Goal: Transaction & Acquisition: Purchase product/service

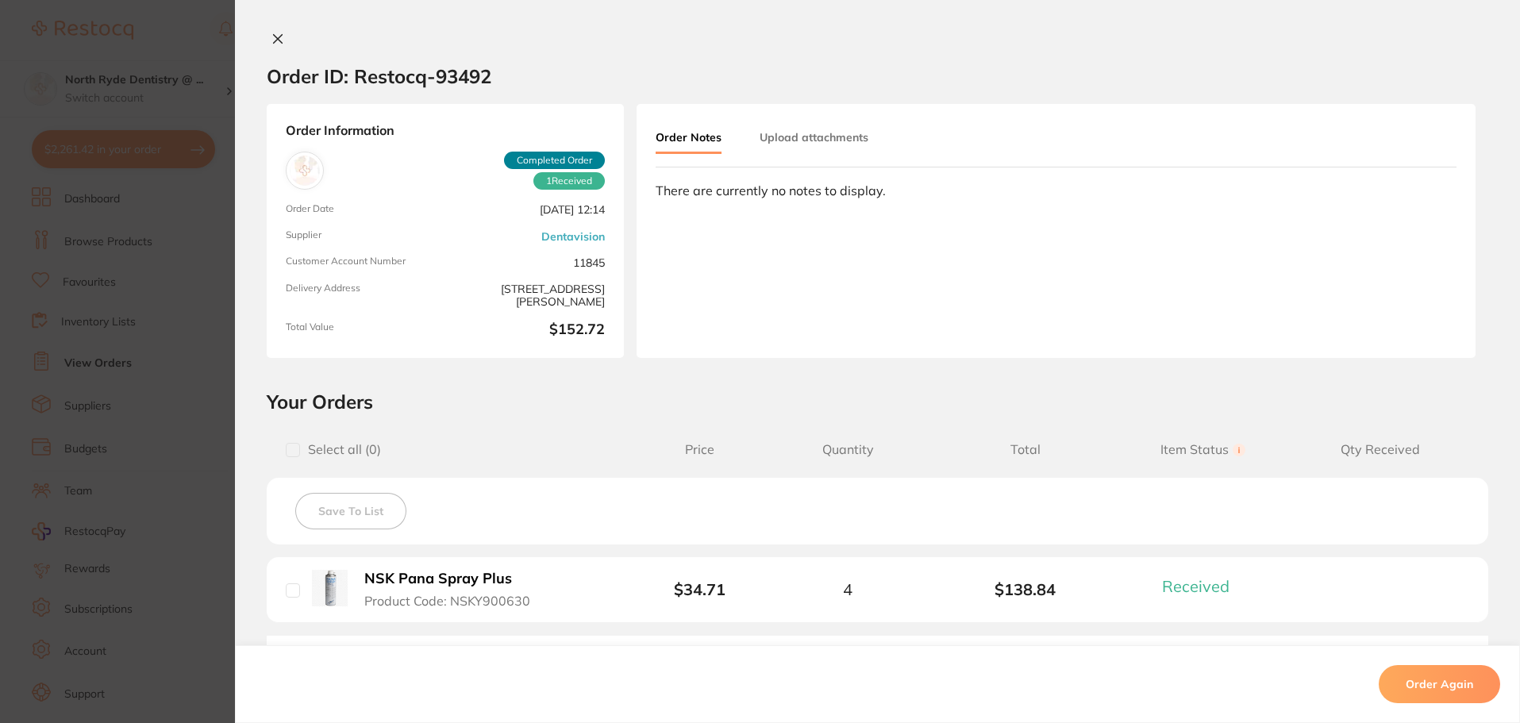
click at [279, 36] on icon at bounding box center [277, 39] width 13 height 13
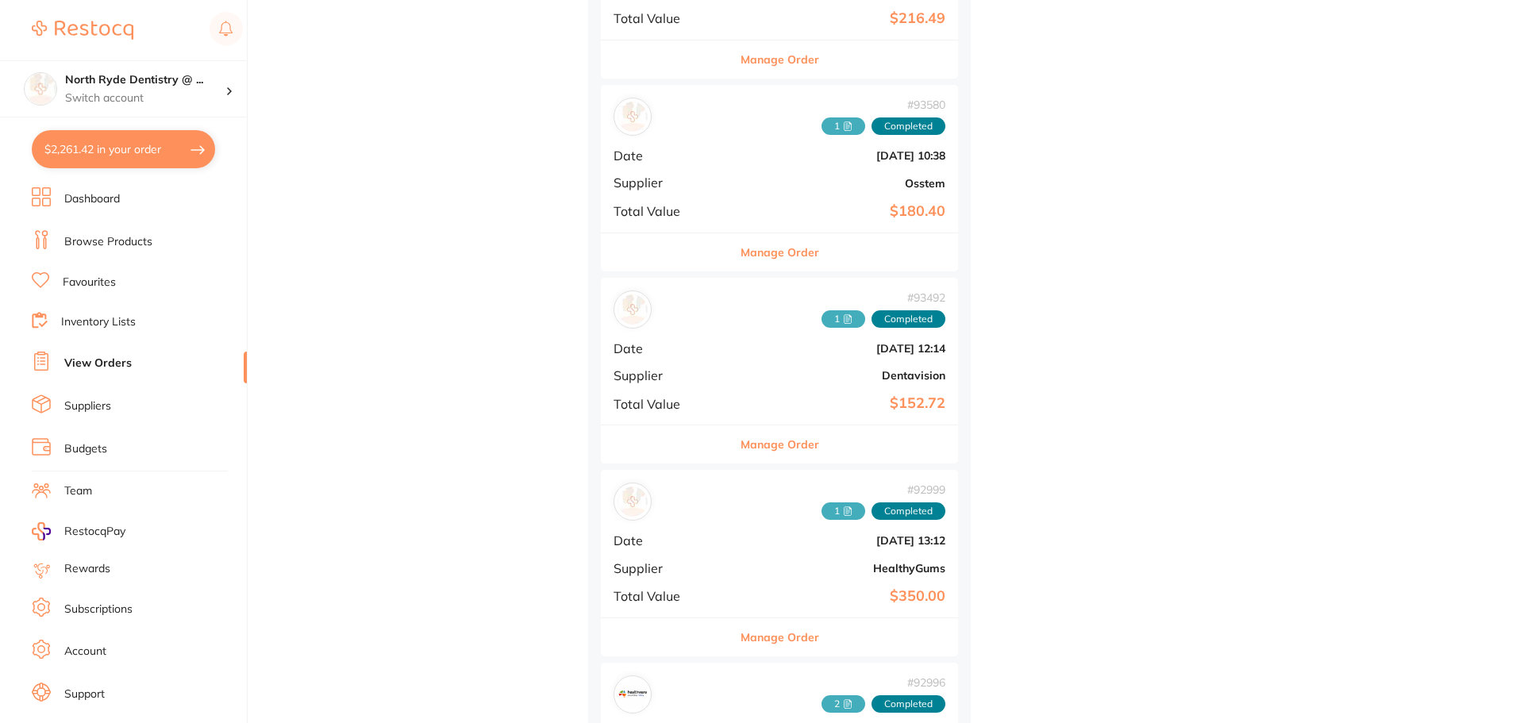
click at [115, 147] on button "$2,261.42 in your order" at bounding box center [123, 149] width 183 height 38
checkbox input "true"
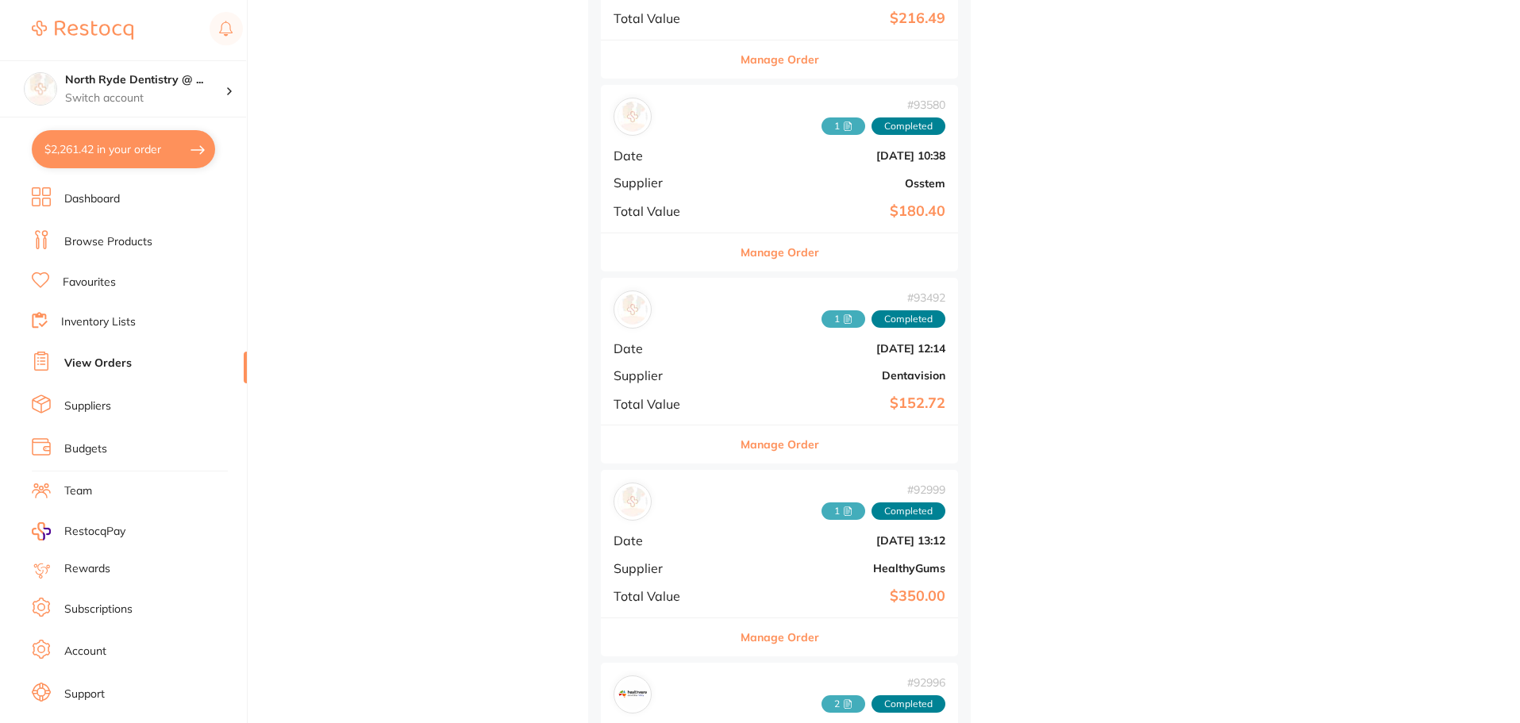
checkbox input "true"
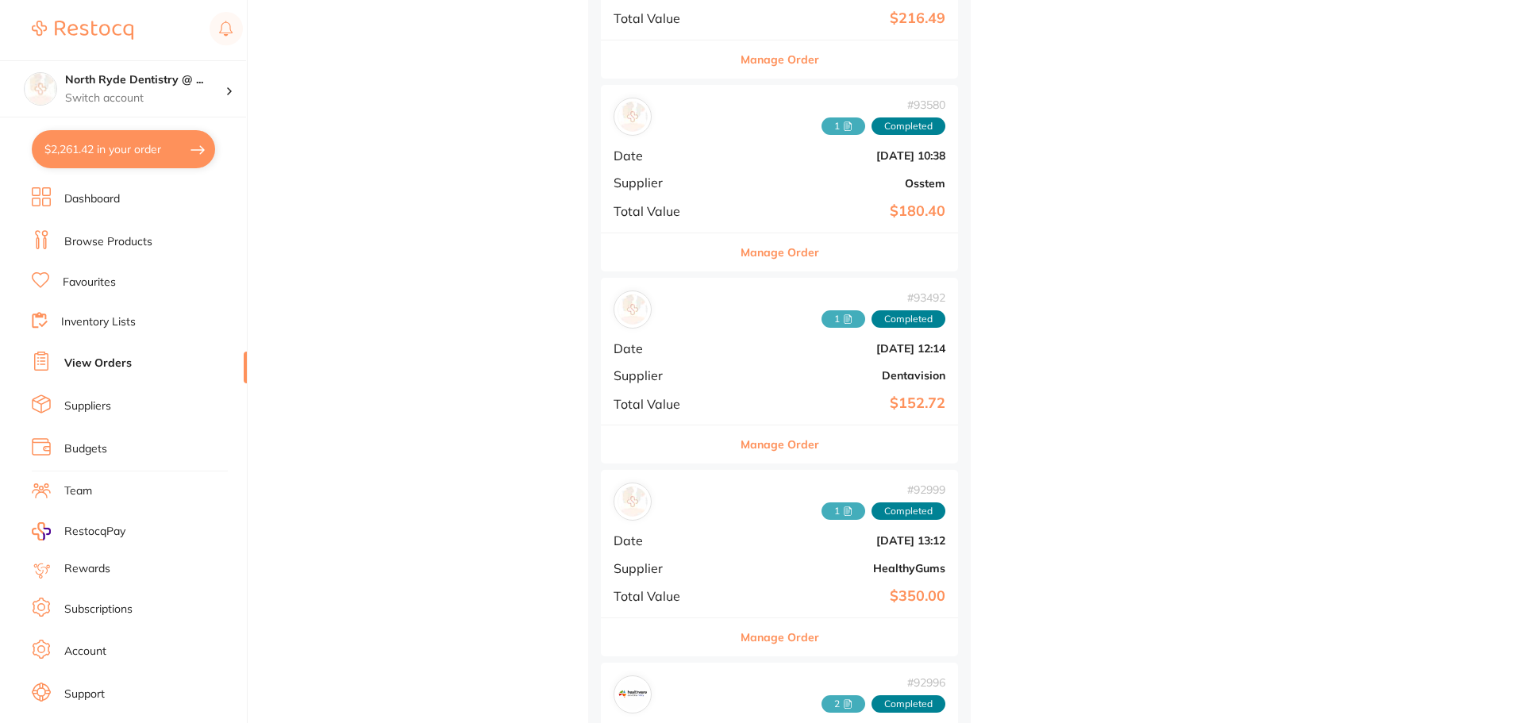
checkbox input "true"
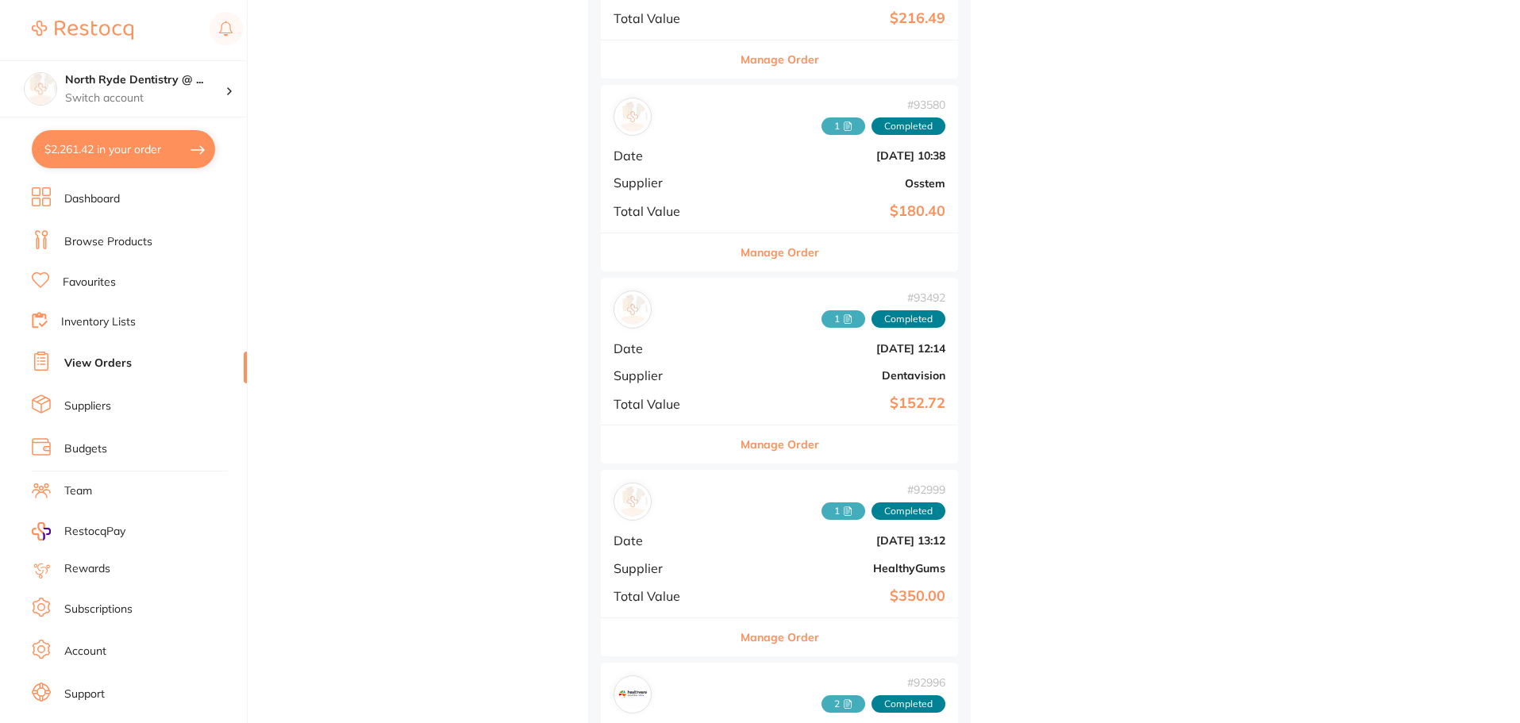
checkbox input "true"
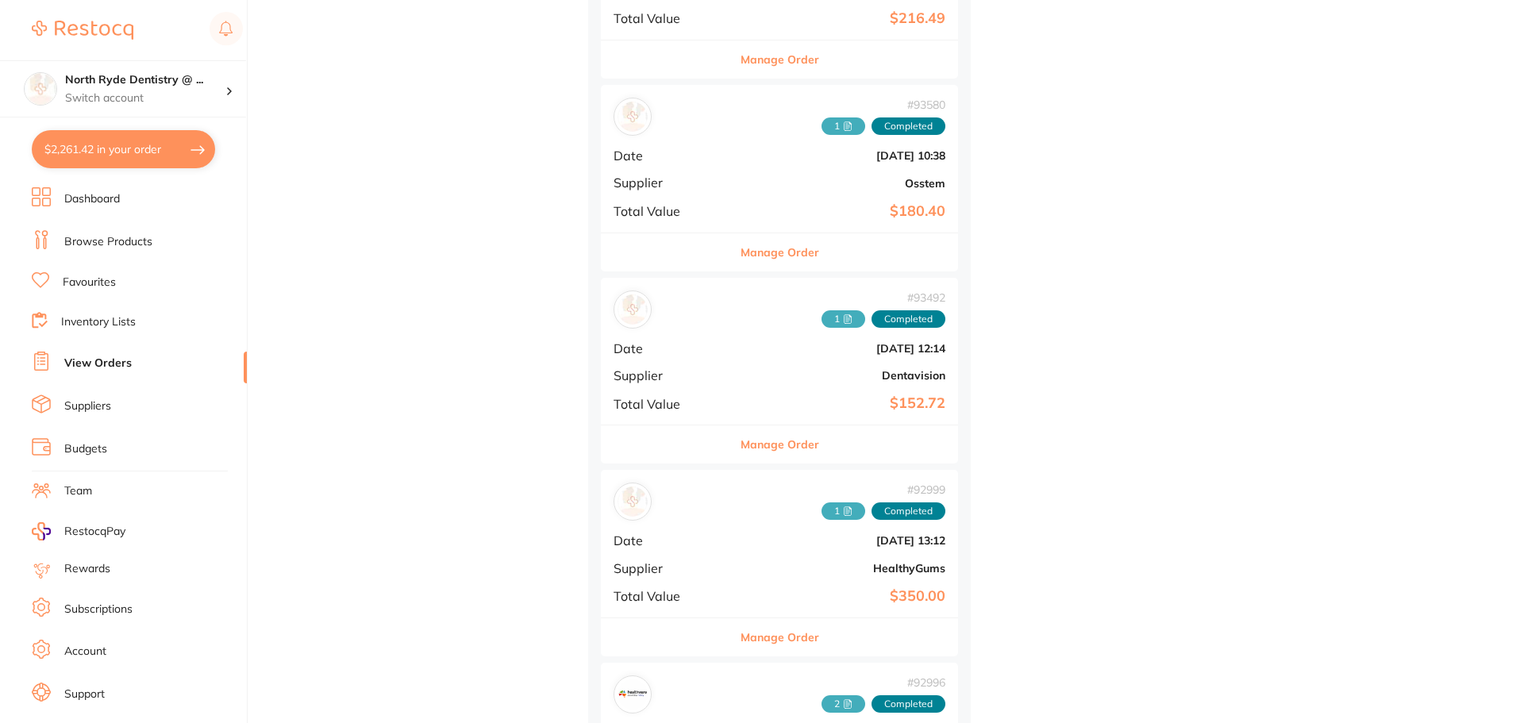
checkbox input "true"
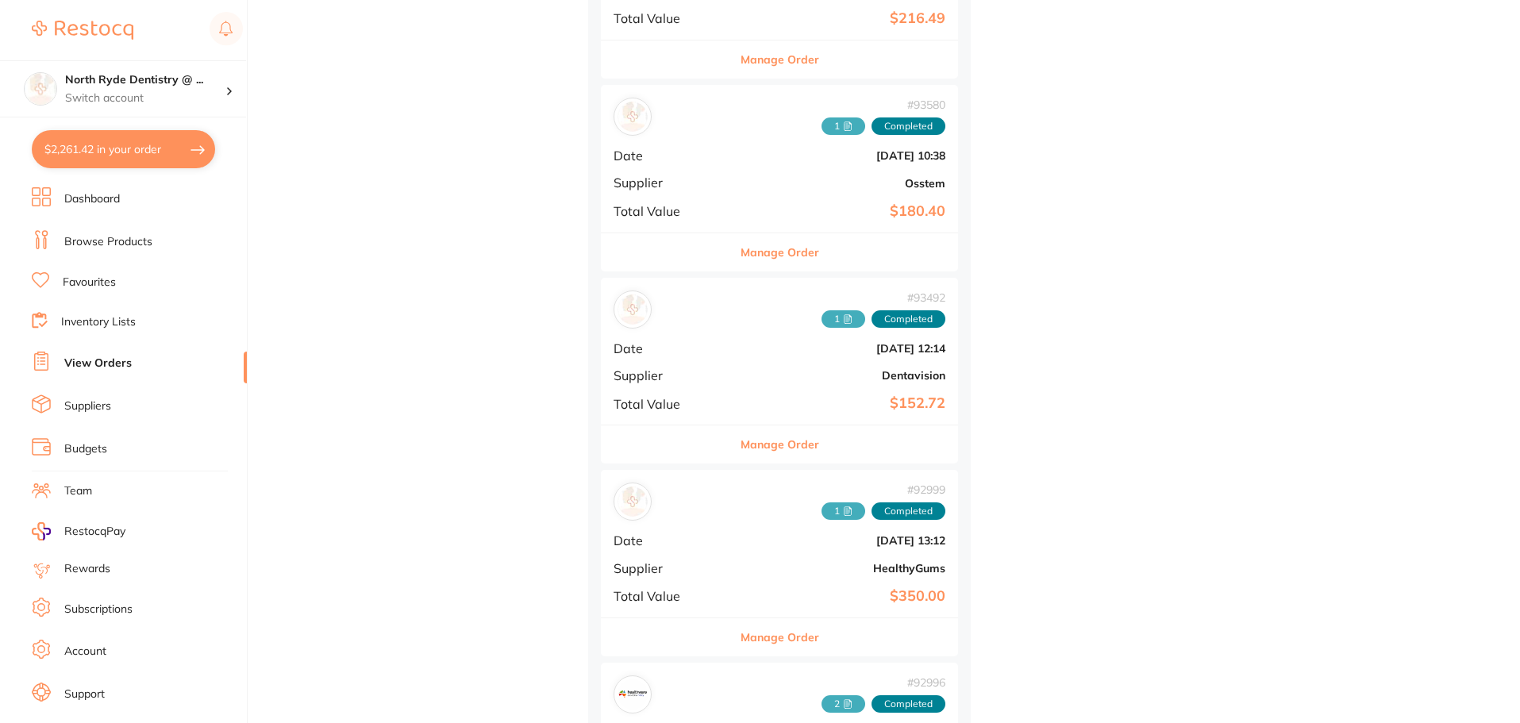
checkbox input "true"
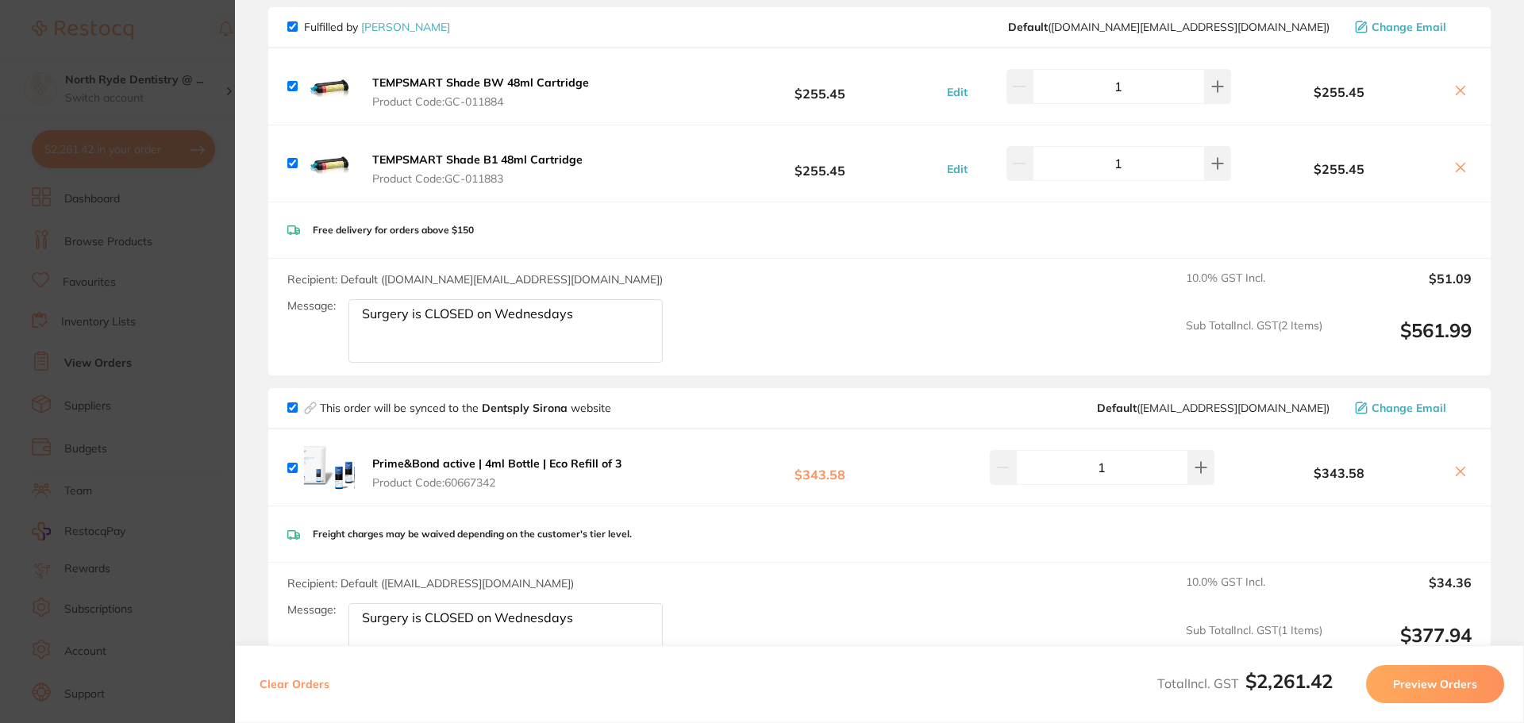
scroll to position [159, 0]
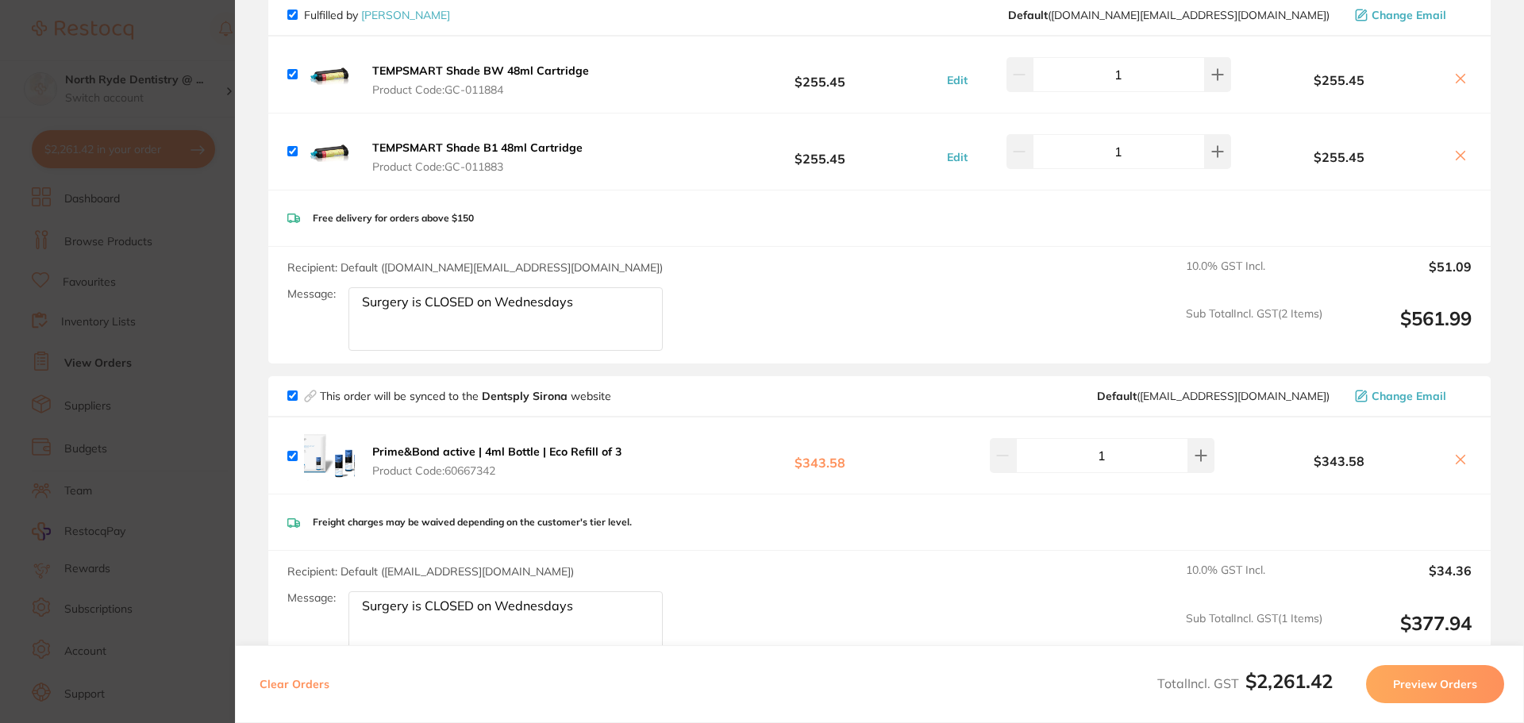
click at [1454, 461] on icon at bounding box center [1460, 459] width 13 height 13
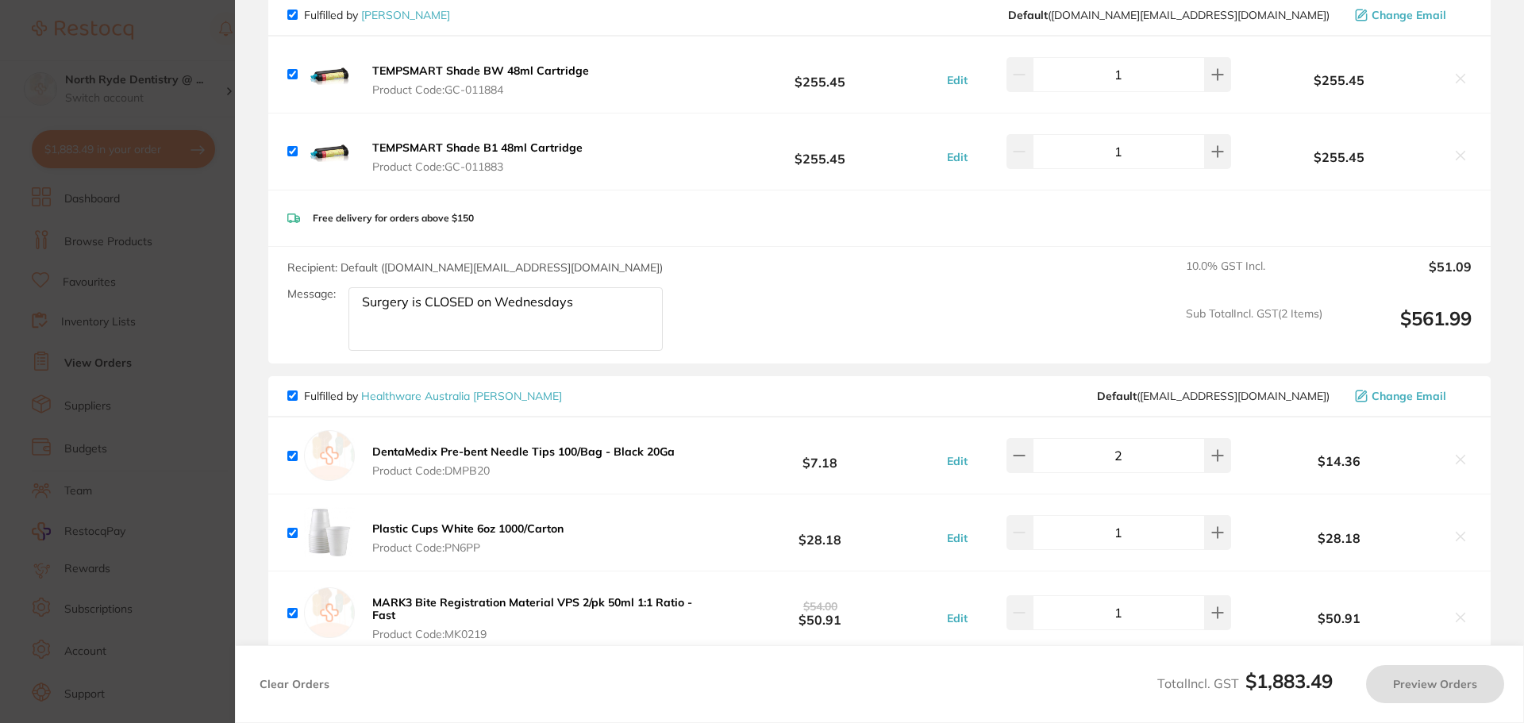
checkbox input "true"
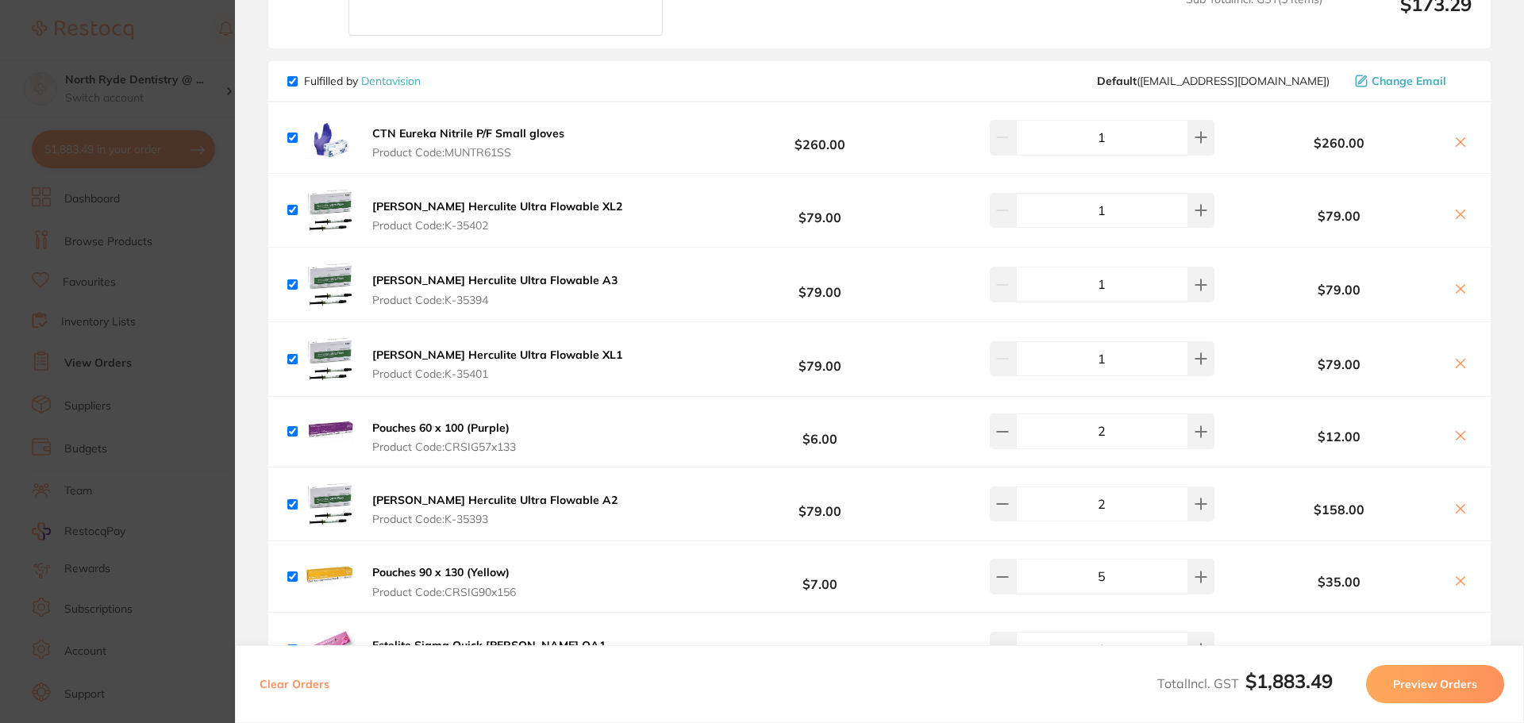
scroll to position [877, 0]
